Goal: Transaction & Acquisition: Purchase product/service

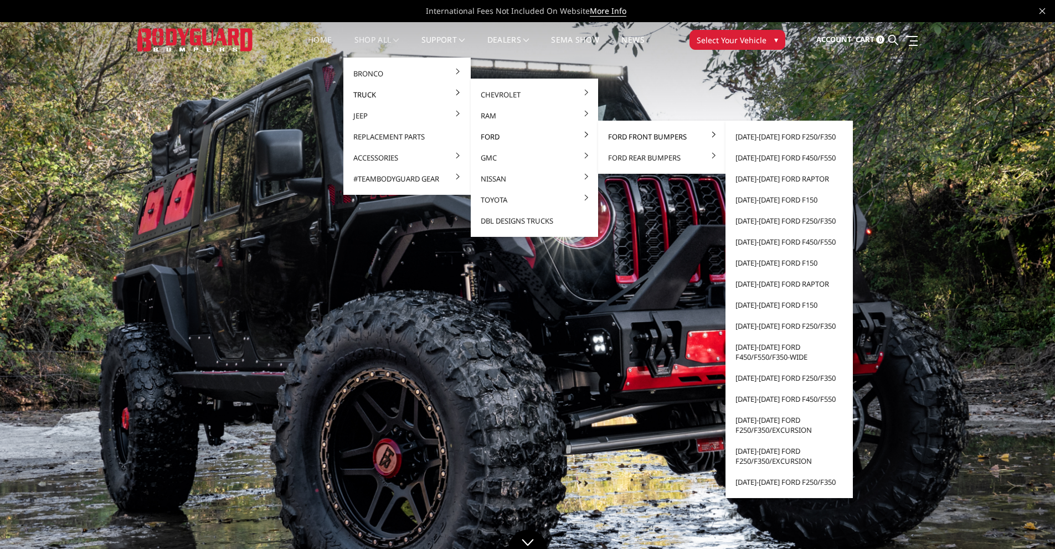
click at [636, 137] on link "Ford Front Bumpers" at bounding box center [662, 136] width 119 height 21
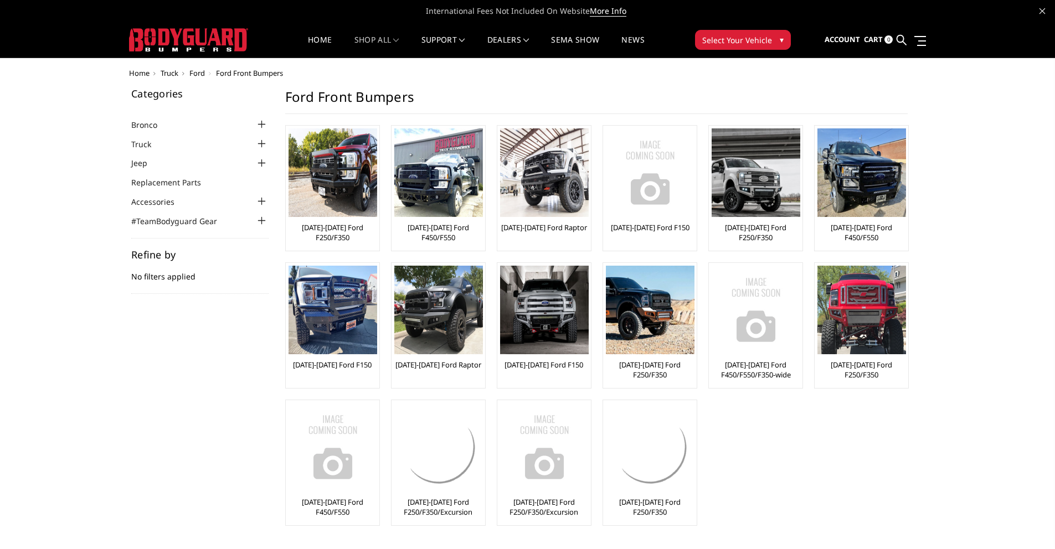
click at [753, 138] on img at bounding box center [756, 173] width 89 height 89
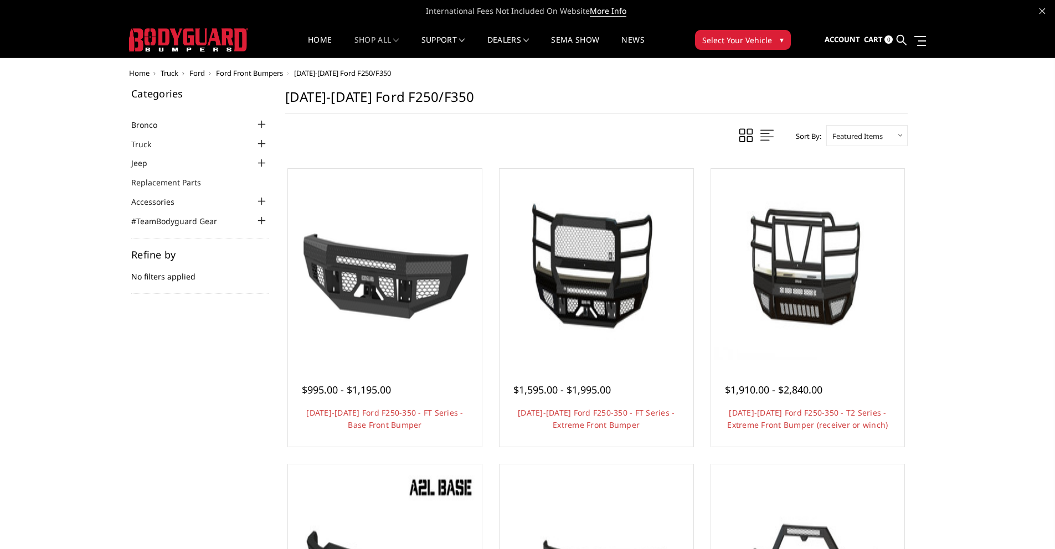
click at [322, 224] on img at bounding box center [385, 266] width 188 height 188
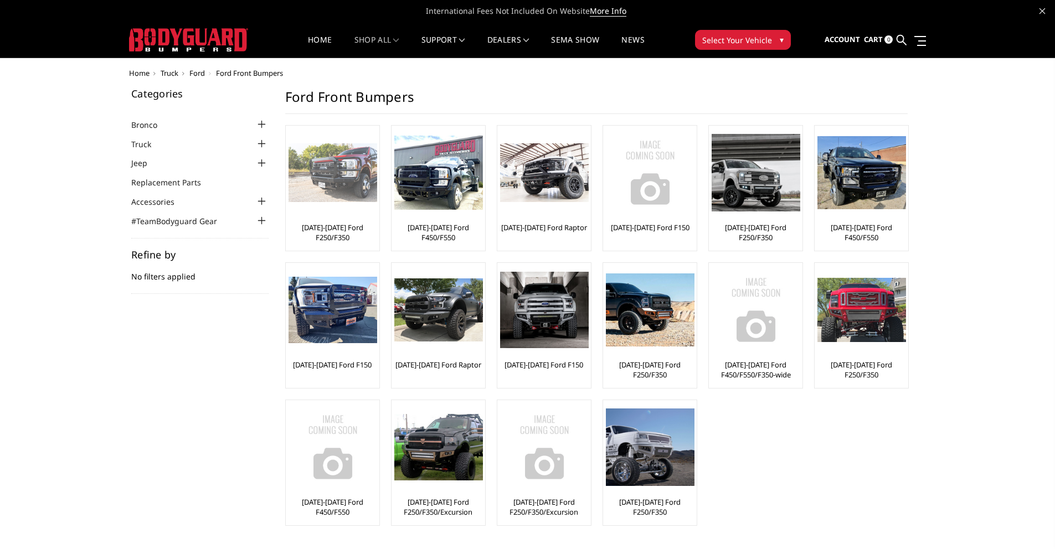
click at [350, 223] on link "[DATE]-[DATE] Ford F250/F350" at bounding box center [333, 233] width 88 height 20
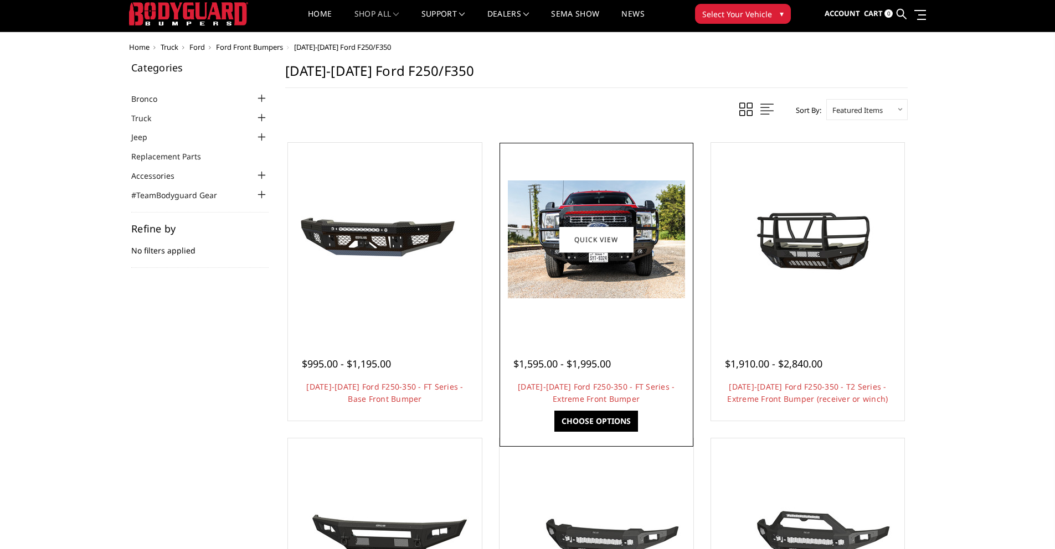
scroll to position [28, 0]
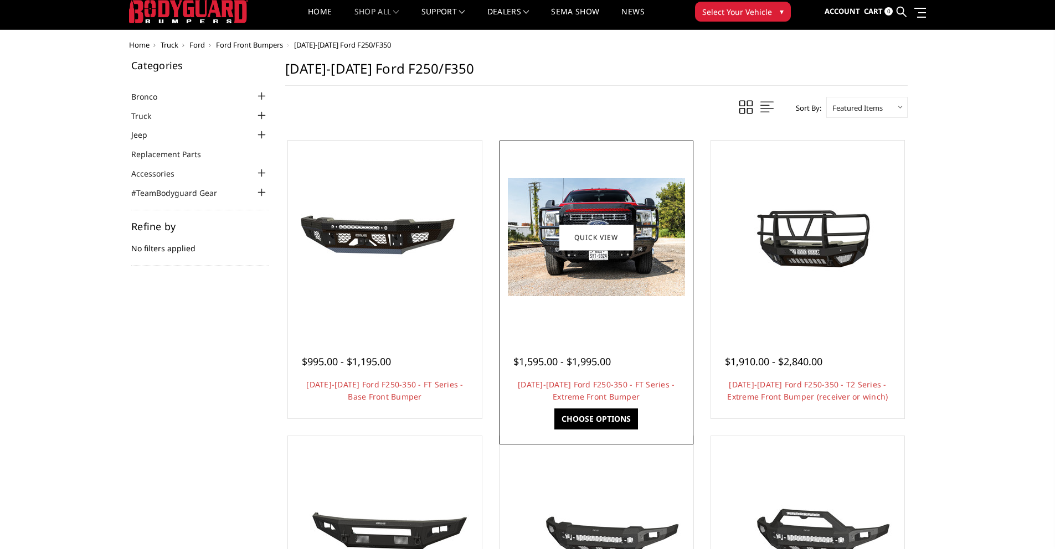
click at [563, 364] on span "$1,595.00 - $1,995.00" at bounding box center [561, 361] width 97 height 13
click at [603, 415] on link "Choose Options" at bounding box center [596, 419] width 84 height 21
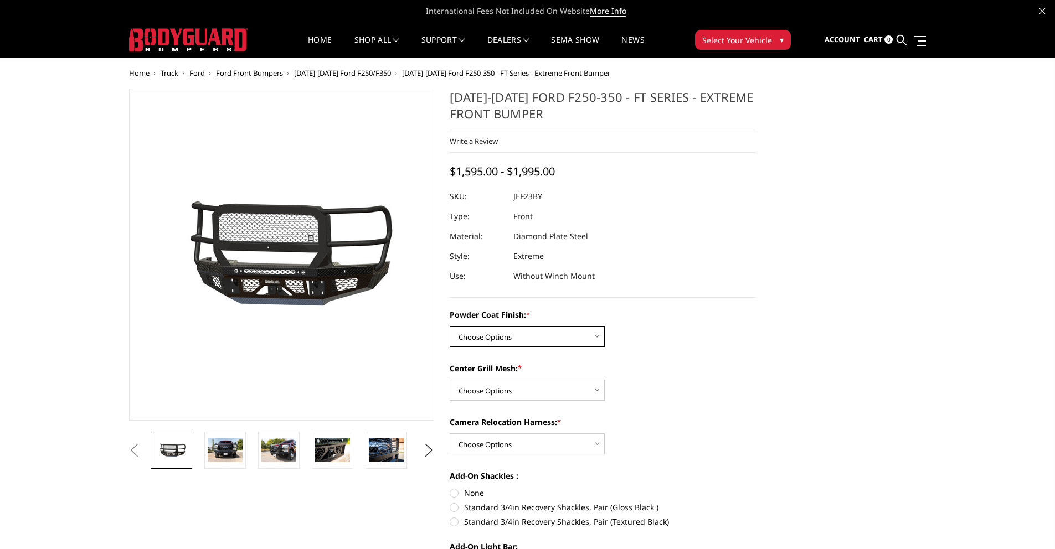
click at [526, 342] on select "Choose Options Bare Metal Gloss Black Powder Coat Textured Black Powder Coat" at bounding box center [527, 336] width 155 height 21
select select "3265"
click at [450, 326] on select "Choose Options Bare Metal Gloss Black Powder Coat Textured Black Powder Coat" at bounding box center [527, 336] width 155 height 21
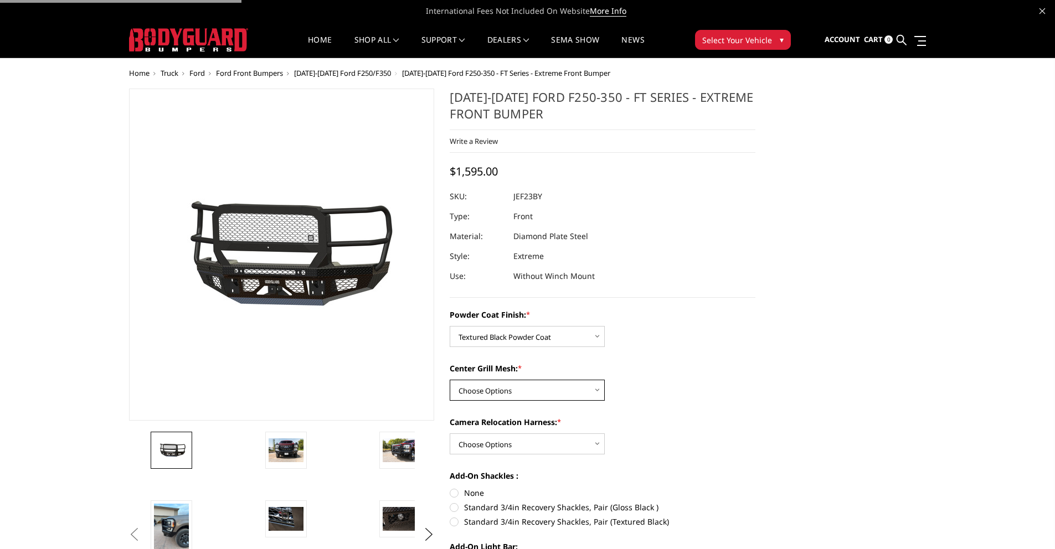
click at [517, 386] on select "Choose Options WITH Expanded Metal in Center Grill WITHOUT Expanded Metal in Ce…" at bounding box center [527, 390] width 155 height 21
select select "3267"
click at [450, 380] on select "Choose Options WITH Expanded Metal in Center Grill WITHOUT Expanded Metal in Ce…" at bounding box center [527, 390] width 155 height 21
click at [538, 441] on select "Choose Options WITH Camera Relocation Harness WITHOUT Camera Relocation Harness" at bounding box center [527, 444] width 155 height 21
select select "3268"
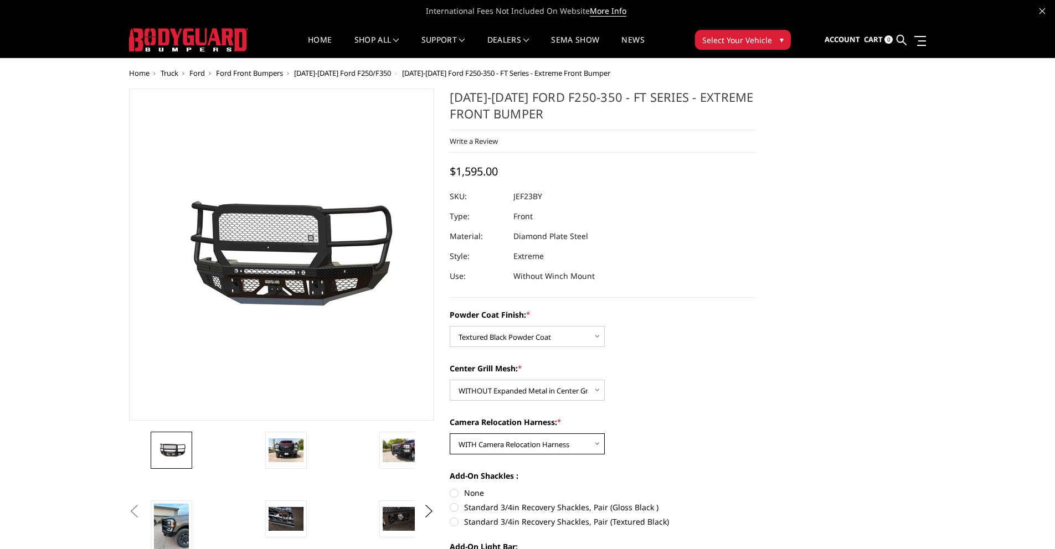
click at [450, 434] on select "Choose Options WITH Camera Relocation Harness WITHOUT Camera Relocation Harness" at bounding box center [527, 444] width 155 height 21
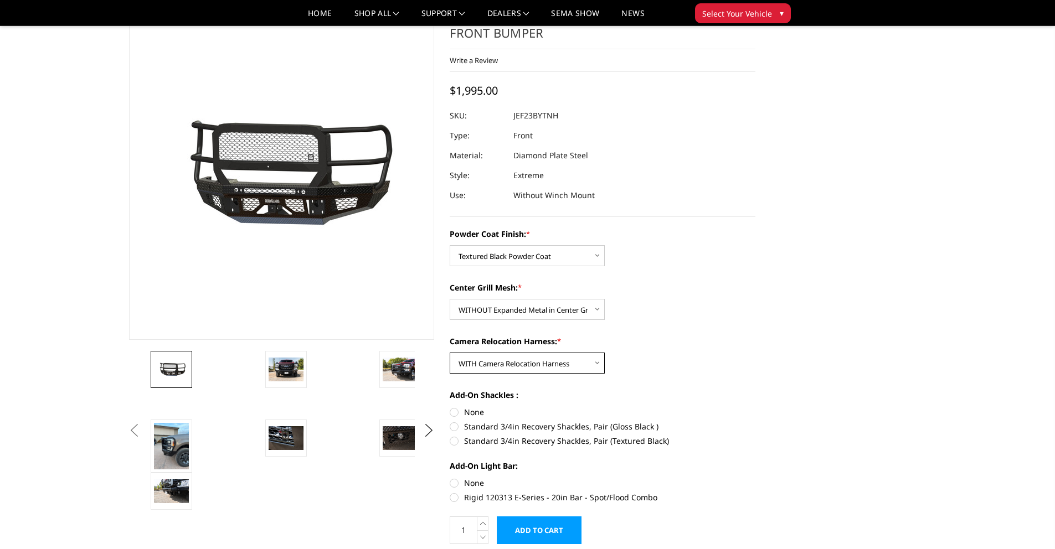
scroll to position [60, 0]
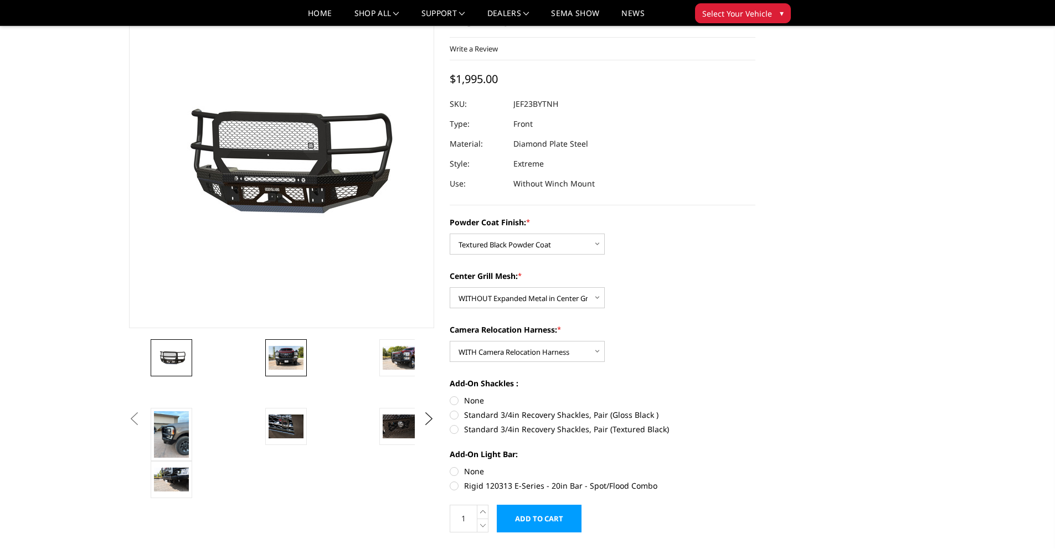
click at [287, 350] on img at bounding box center [286, 357] width 35 height 23
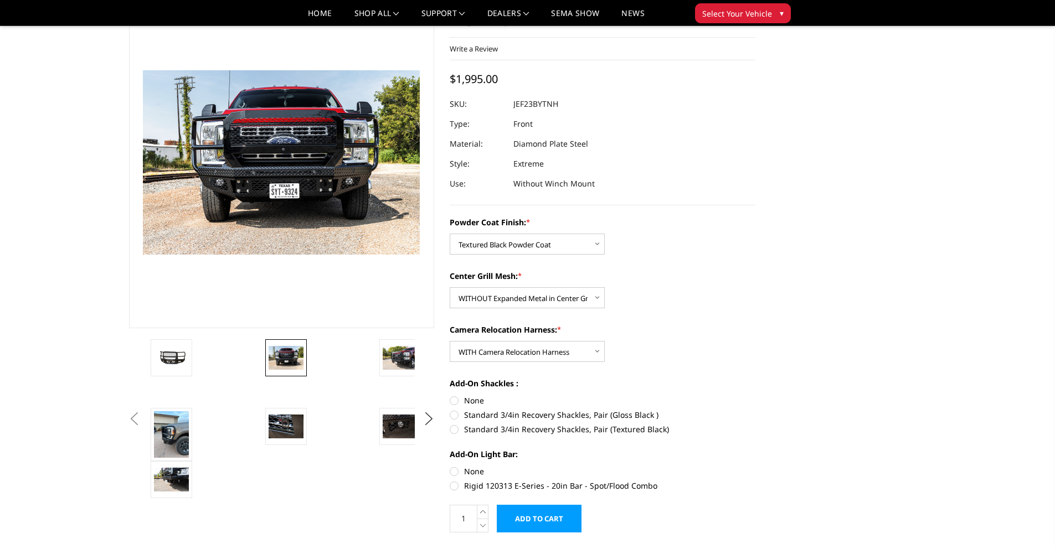
scroll to position [33, 0]
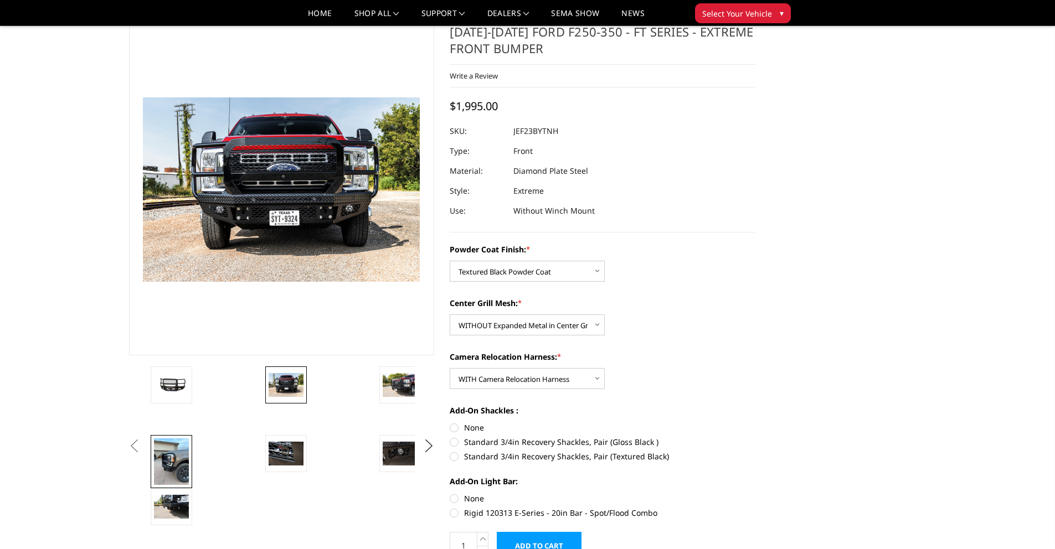
click at [160, 463] on img at bounding box center [171, 462] width 35 height 47
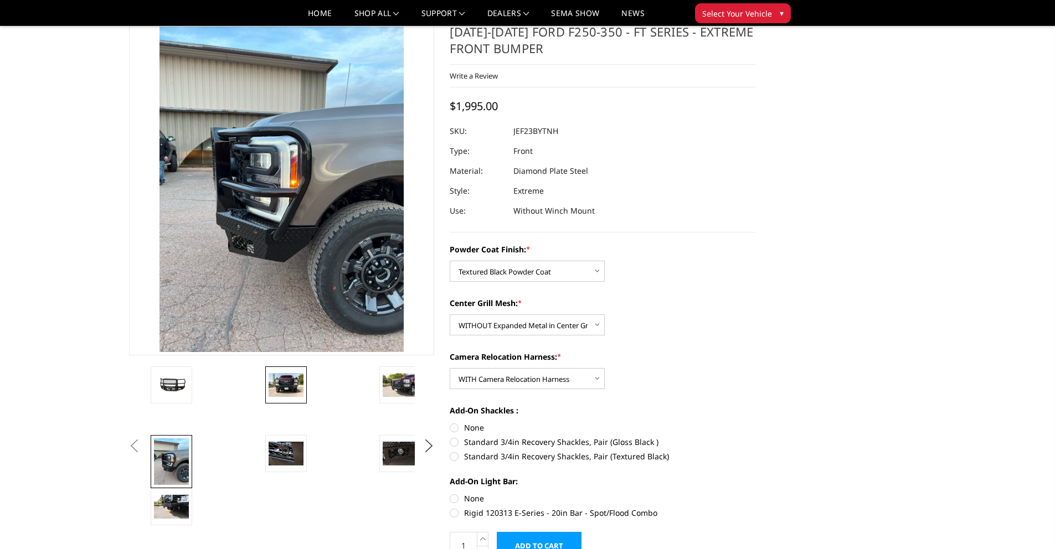
click at [288, 386] on img at bounding box center [286, 384] width 35 height 23
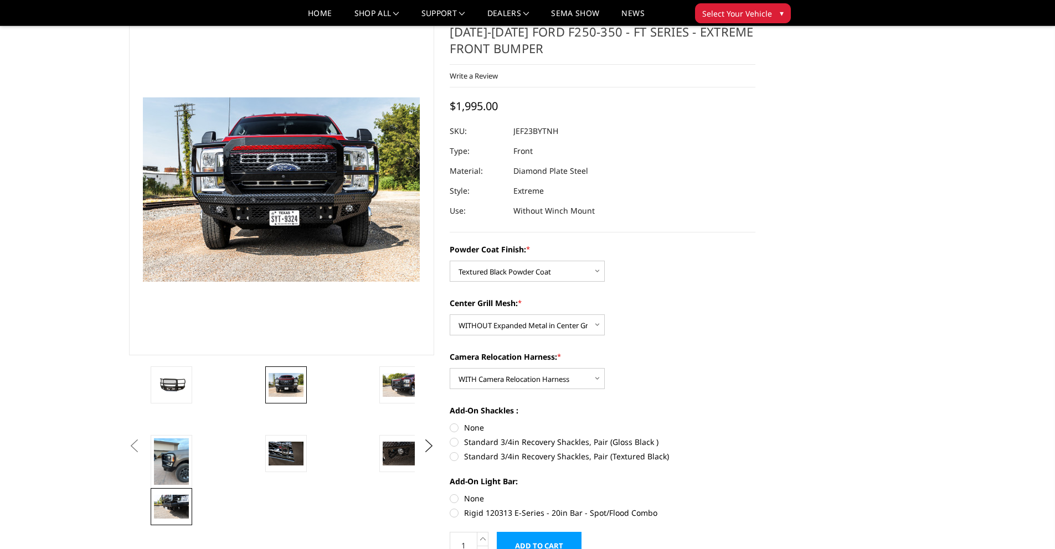
click at [172, 505] on img at bounding box center [171, 506] width 35 height 23
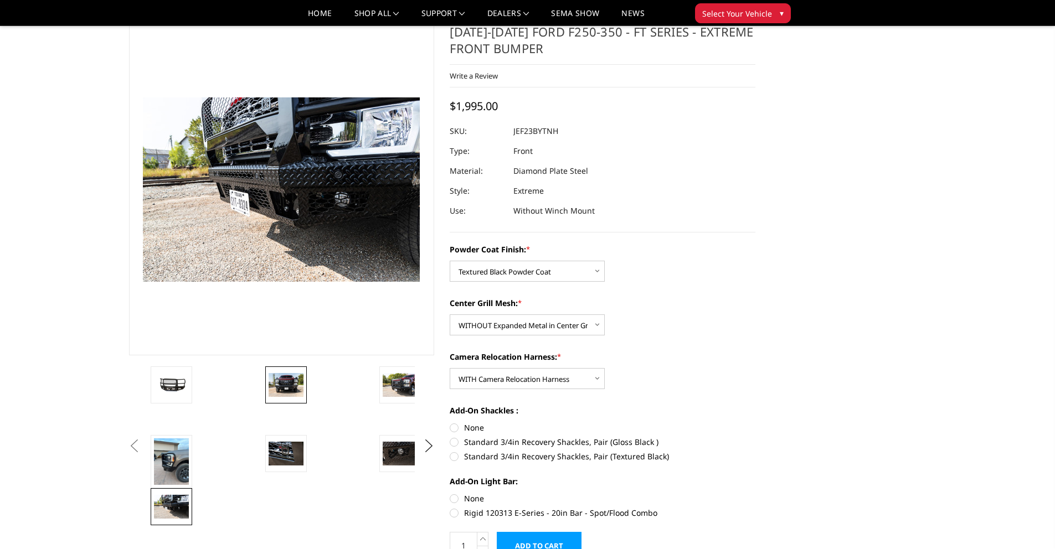
click at [300, 389] on img at bounding box center [286, 384] width 35 height 23
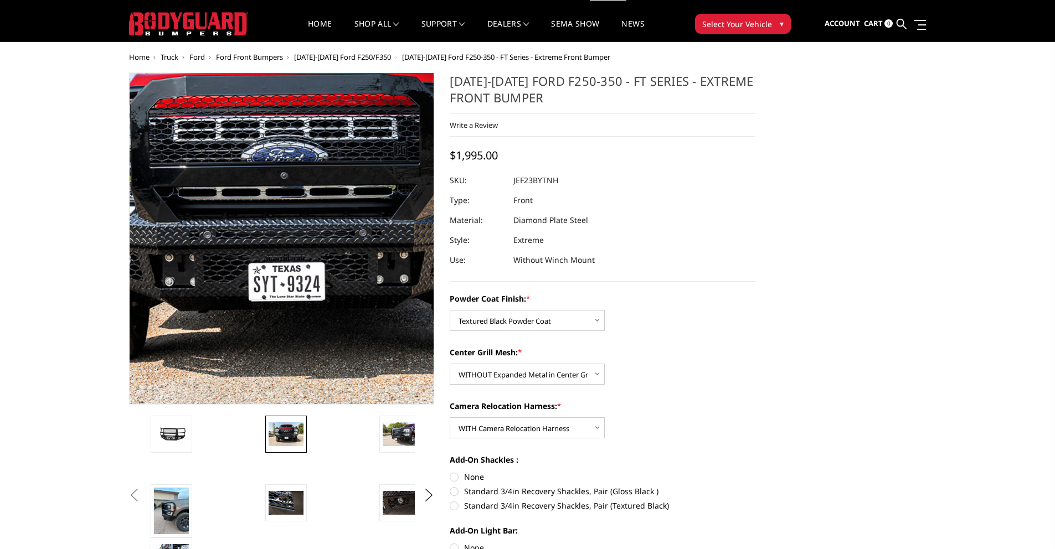
scroll to position [17, 0]
